Goal: Find specific page/section: Find specific page/section

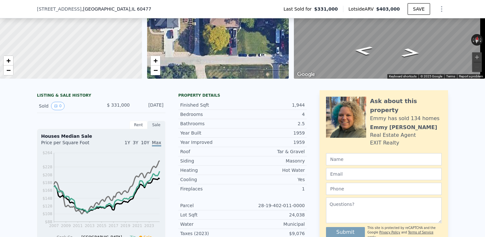
scroll to position [81, 0]
click at [59, 111] on button "0" at bounding box center [57, 106] width 13 height 8
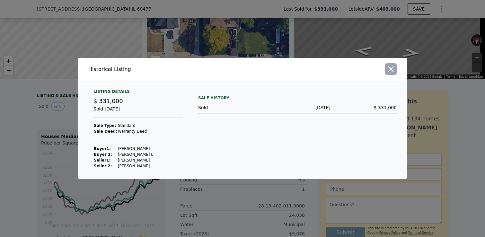
click at [392, 67] on icon "button" at bounding box center [391, 68] width 5 height 5
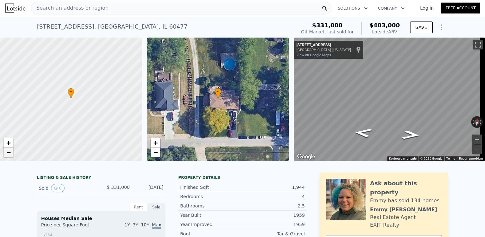
scroll to position [0, 0]
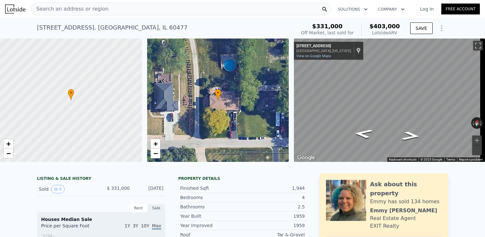
click at [157, 10] on div "Search an address or region" at bounding box center [181, 9] width 301 height 13
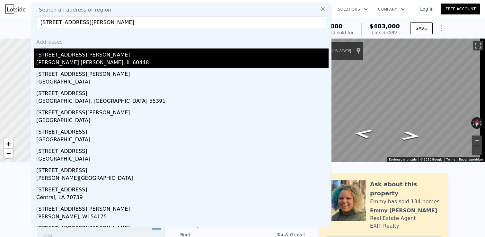
type input "[STREET_ADDRESS][PERSON_NAME]"
click at [70, 54] on div "[STREET_ADDRESS][PERSON_NAME]" at bounding box center [182, 54] width 292 height 10
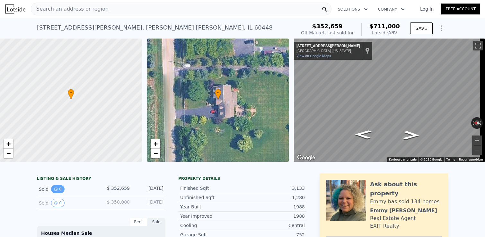
click at [58, 193] on button "0" at bounding box center [57, 189] width 13 height 8
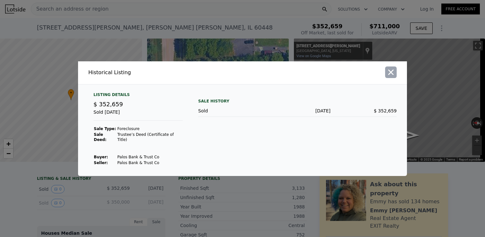
click at [393, 74] on icon "button" at bounding box center [391, 72] width 9 height 9
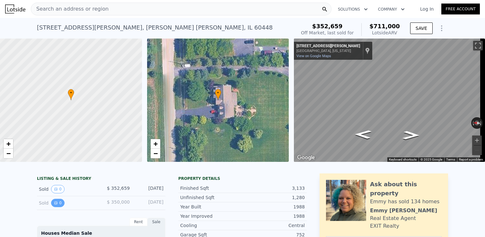
click at [56, 207] on button "0" at bounding box center [57, 203] width 13 height 8
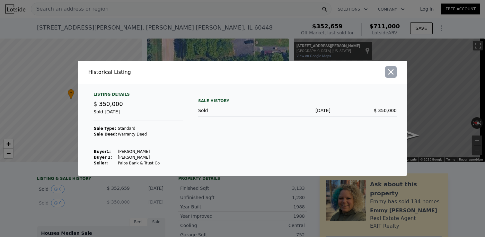
click at [395, 70] on icon "button" at bounding box center [391, 71] width 9 height 9
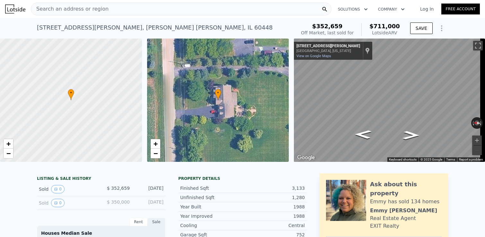
click at [78, 11] on span "Search an address or region" at bounding box center [69, 9] width 77 height 8
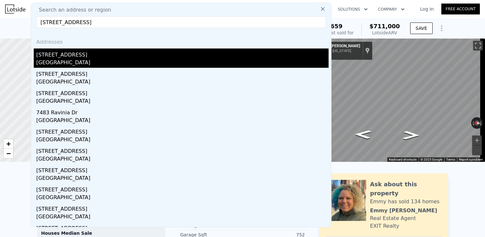
type input "[STREET_ADDRESS]"
click at [59, 54] on div "[STREET_ADDRESS]" at bounding box center [182, 54] width 292 height 10
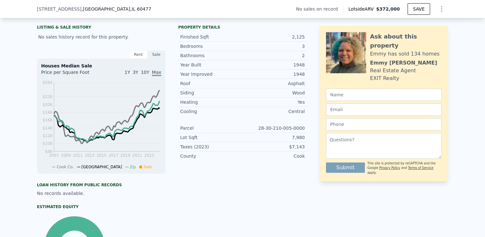
scroll to position [145, 0]
